Goal: Complete application form: Complete application form

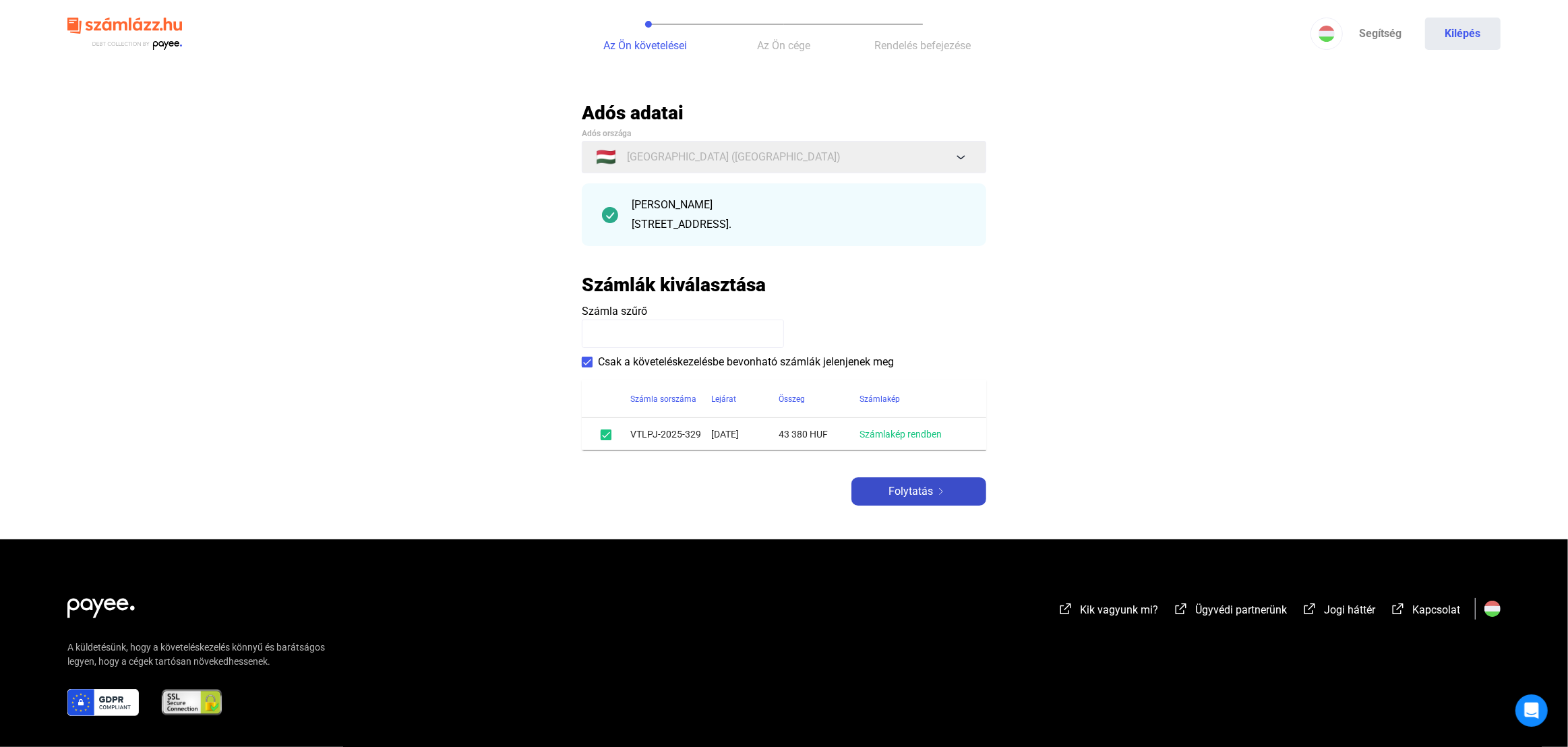
click at [904, 489] on span "Folytatás" at bounding box center [911, 491] width 45 height 16
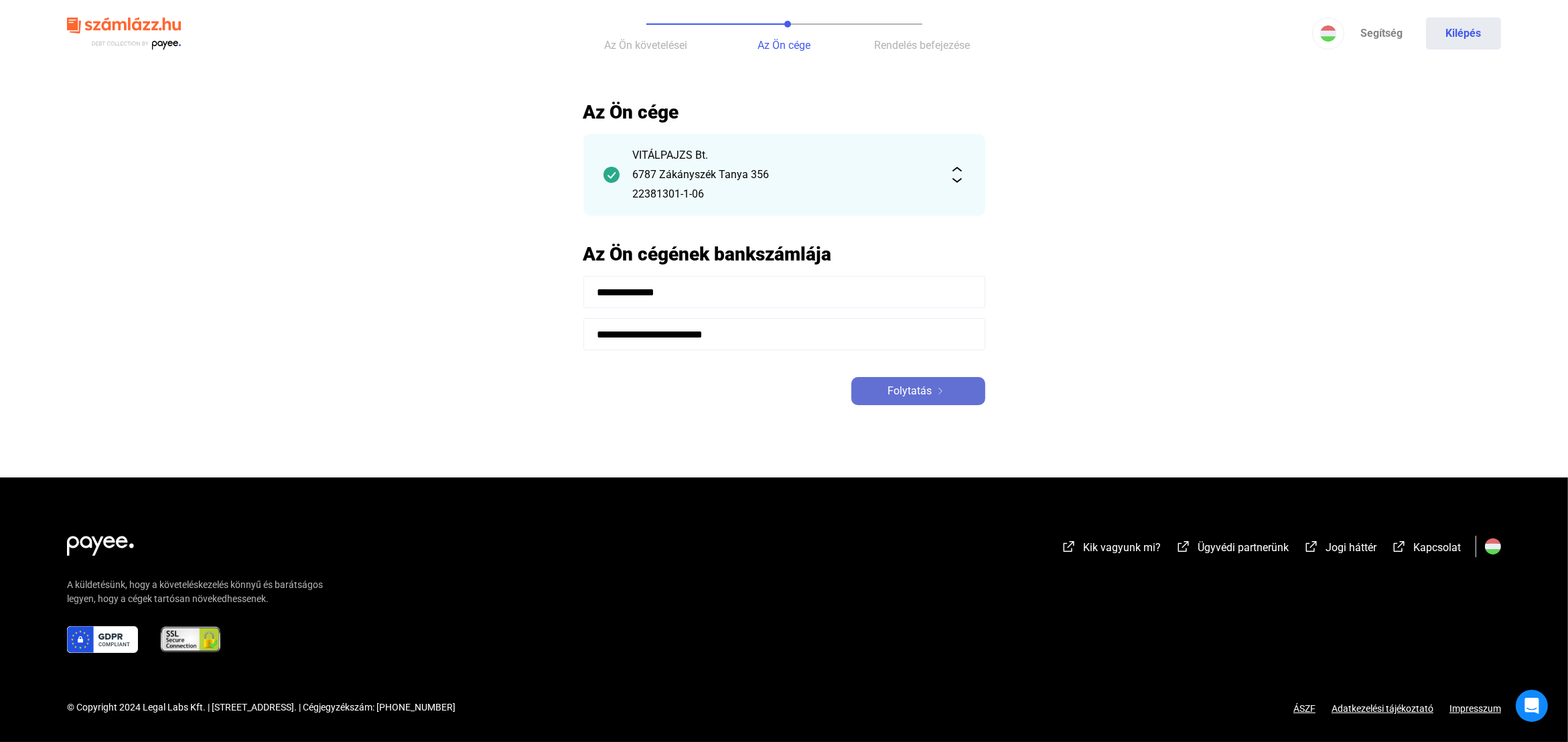
click at [924, 390] on span "Folytatás" at bounding box center [910, 391] width 45 height 16
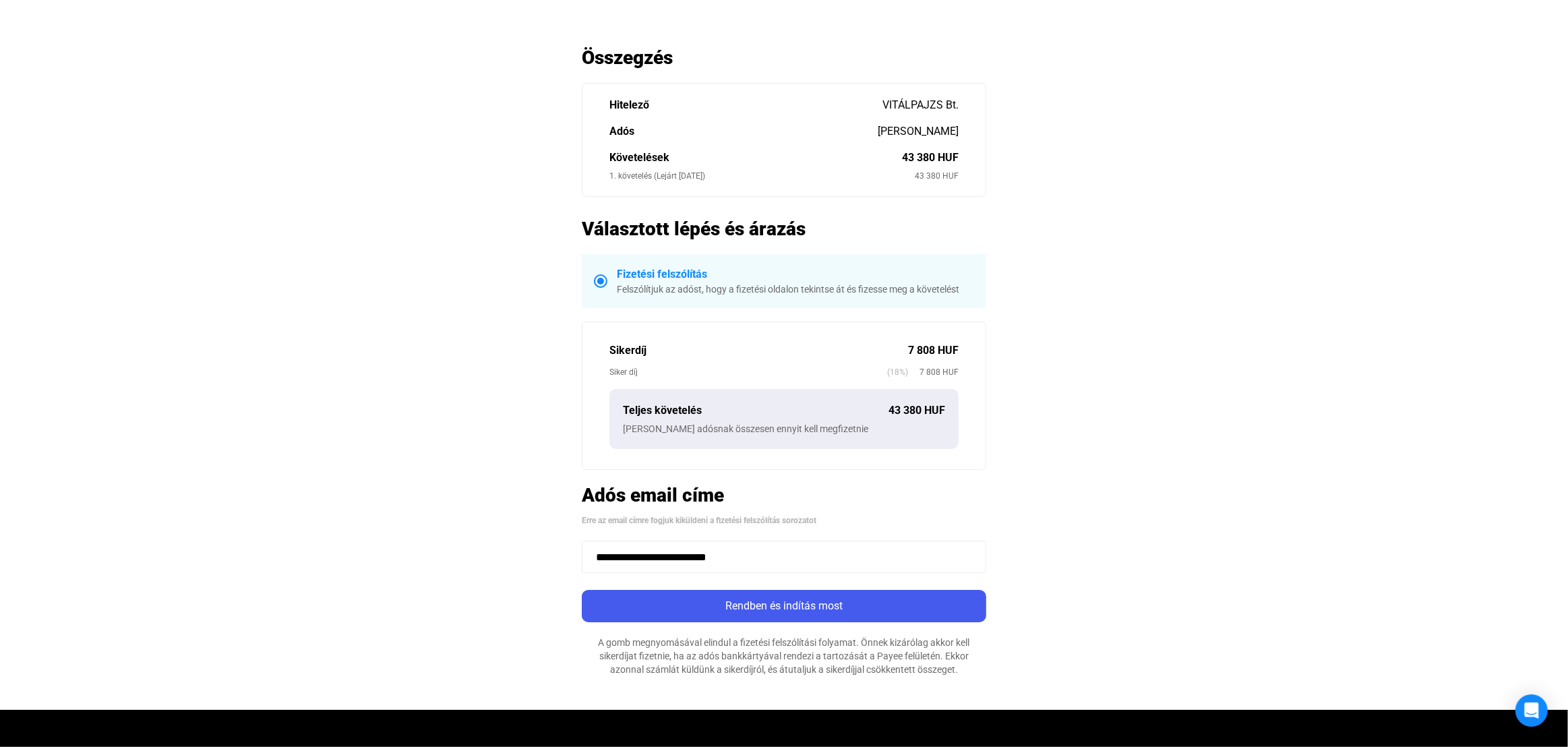
scroll to position [135, 0]
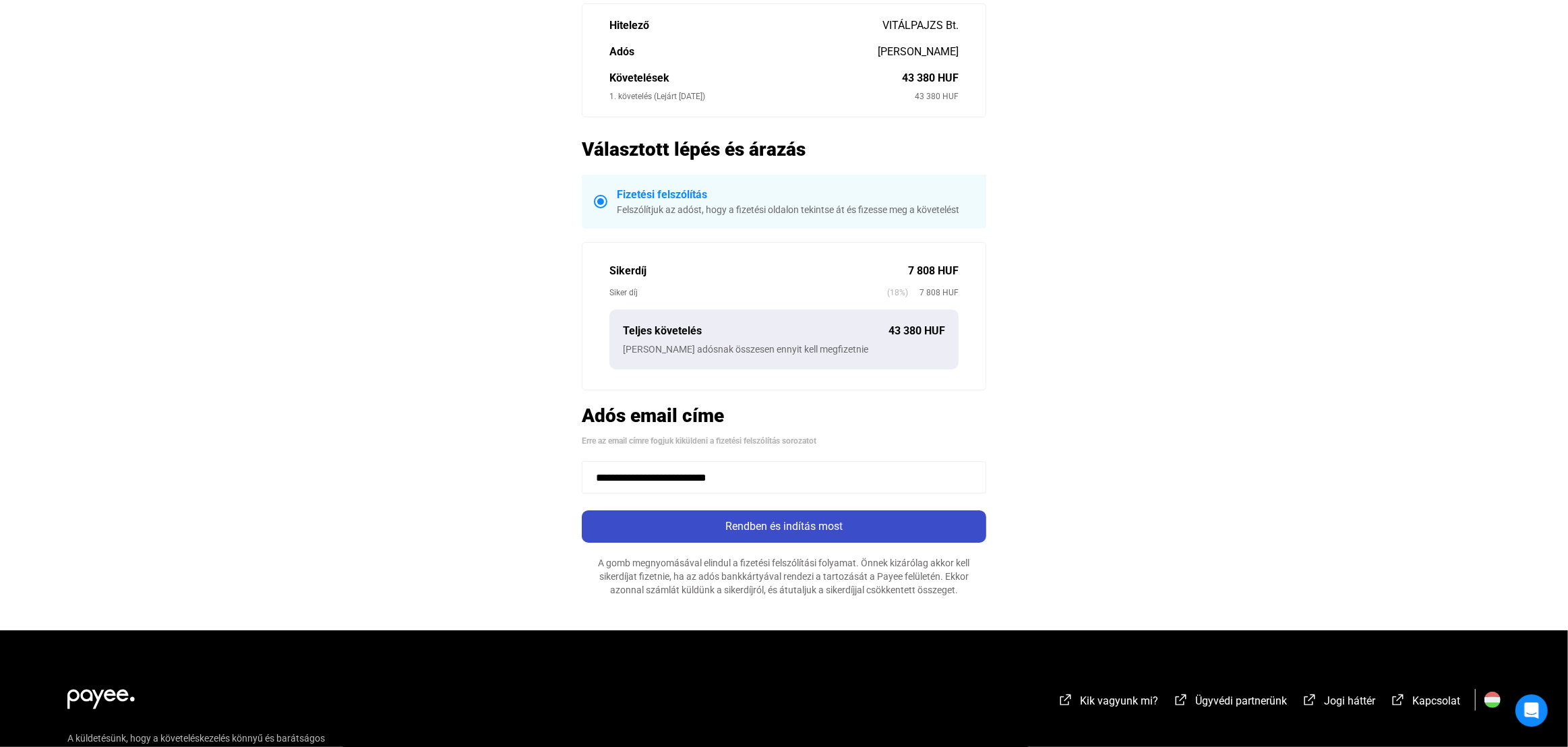
click at [806, 527] on div "Rendben és indítás most" at bounding box center [784, 526] width 396 height 16
